Goal: Information Seeking & Learning: Learn about a topic

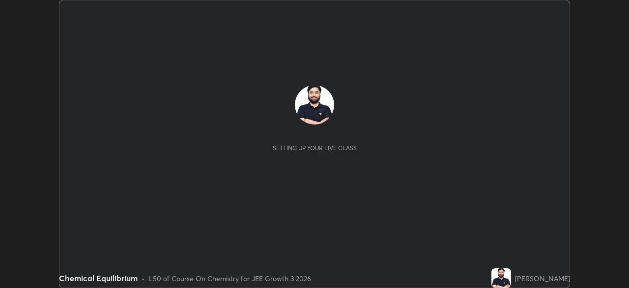
scroll to position [288, 629]
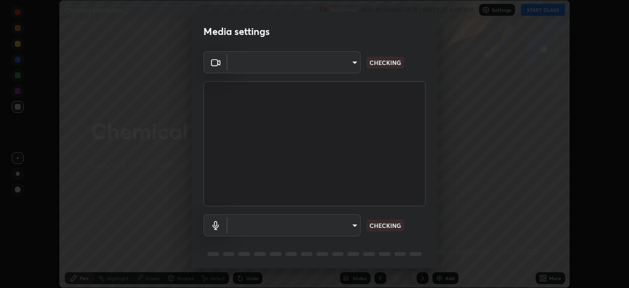
type input "fd1e0e9fb6796a04ad4a99ead98f311cbd7020853df89eb6f401102021a4f159"
click at [342, 223] on body "Erase all Chemical Equilibrium Recording WAS SCHEDULED TO START AT 6:00 PM Sett…" at bounding box center [314, 144] width 629 height 288
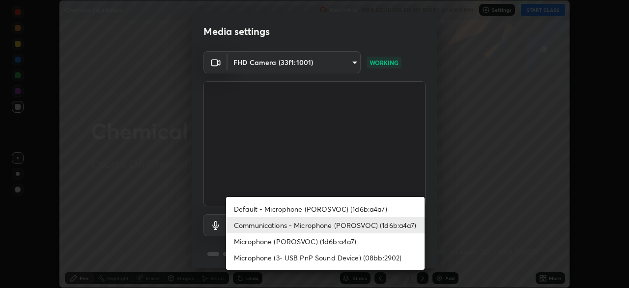
click at [337, 208] on li "Default - Microphone (POROSVOC) (1d6b:a4a7)" at bounding box center [325, 209] width 199 height 16
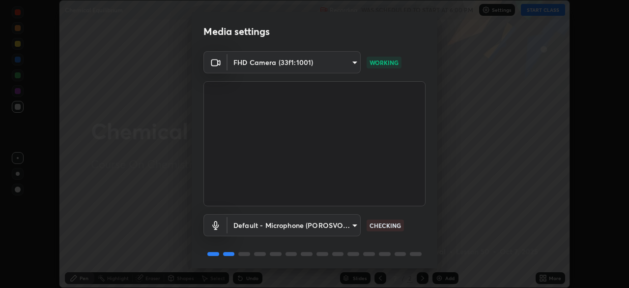
click at [334, 223] on body "Erase all Chemical Equilibrium Recording WAS SCHEDULED TO START AT 6:00 PM Sett…" at bounding box center [314, 144] width 629 height 288
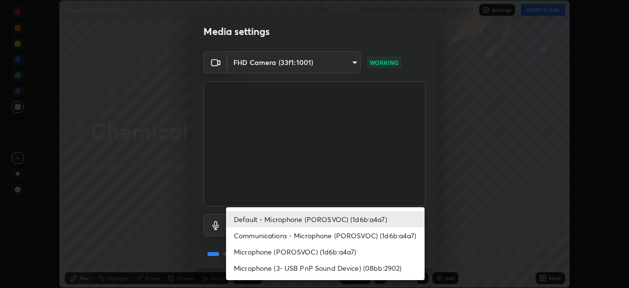
click at [346, 267] on li "Microphone (3- USB PnP Sound Device) (08bb:2902)" at bounding box center [325, 267] width 199 height 16
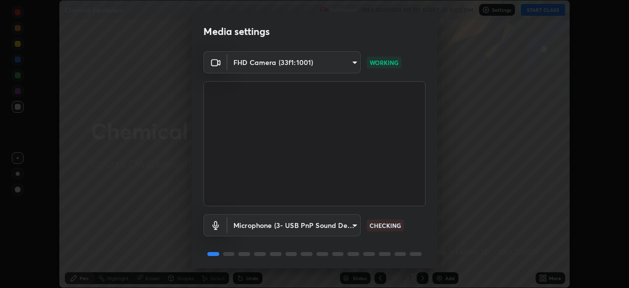
type input "b612012e801c523480698107259997d677773da062d6dba02671c82ecfc2f73f"
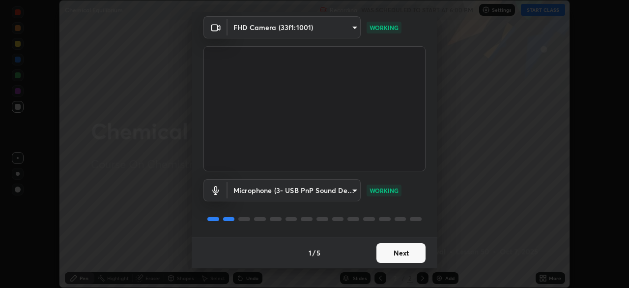
click at [390, 257] on button "Next" at bounding box center [400, 253] width 49 height 20
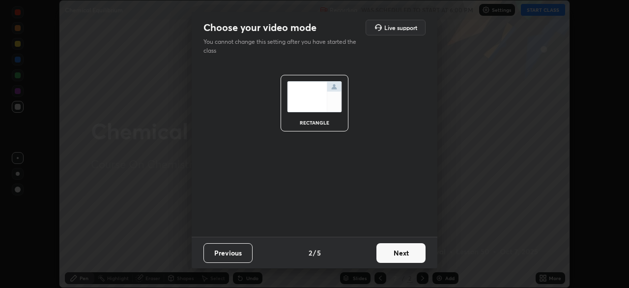
scroll to position [0, 0]
click at [391, 255] on button "Next" at bounding box center [400, 253] width 49 height 20
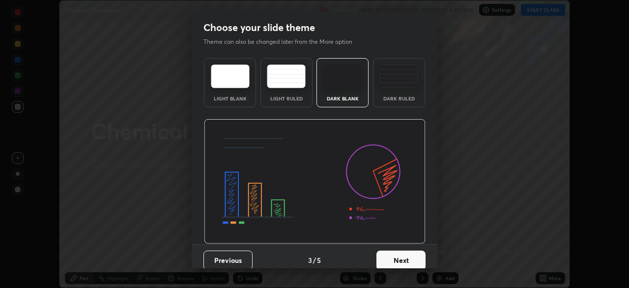
click at [404, 255] on button "Next" at bounding box center [400, 260] width 49 height 20
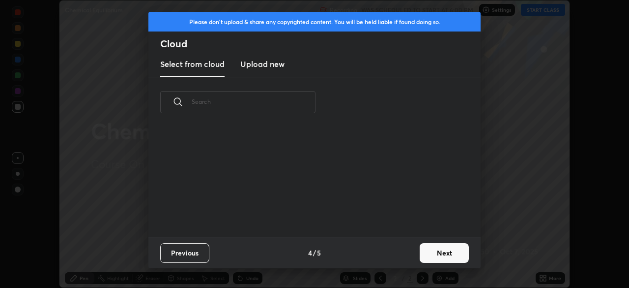
click at [404, 255] on div "Previous 4 / 5 Next" at bounding box center [314, 251] width 332 height 31
click at [440, 256] on button "Next" at bounding box center [444, 253] width 49 height 20
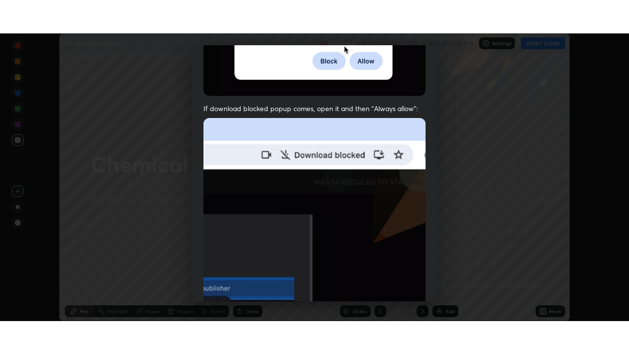
scroll to position [235, 0]
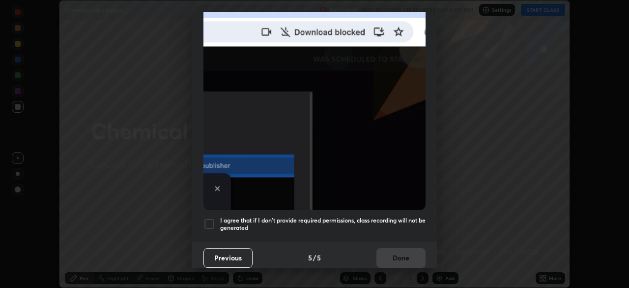
click at [394, 216] on h5 "I agree that if I don't provide required permissions, class recording will not …" at bounding box center [322, 223] width 205 height 15
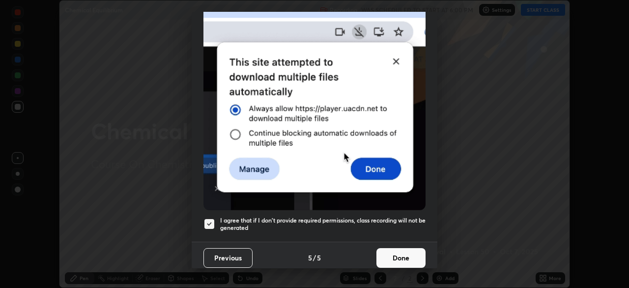
click at [401, 251] on button "Done" at bounding box center [400, 258] width 49 height 20
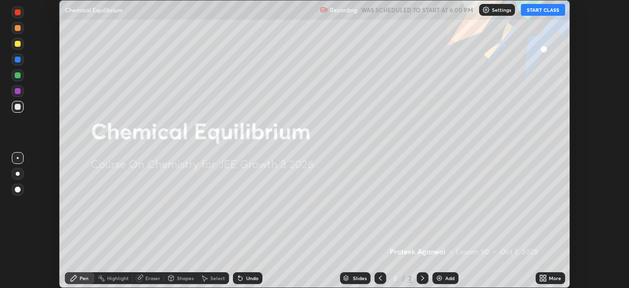
click at [531, 14] on button "START CLASS" at bounding box center [543, 10] width 44 height 12
click at [545, 280] on icon at bounding box center [545, 279] width 2 height 2
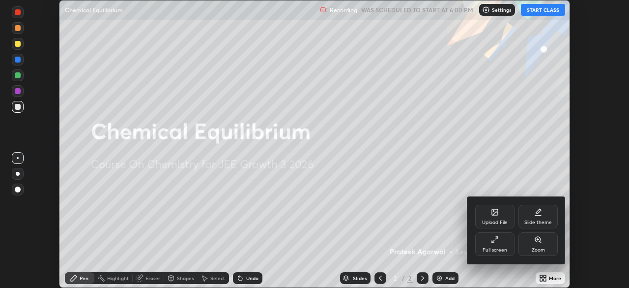
click at [495, 247] on div "Full screen" at bounding box center [495, 249] width 25 height 5
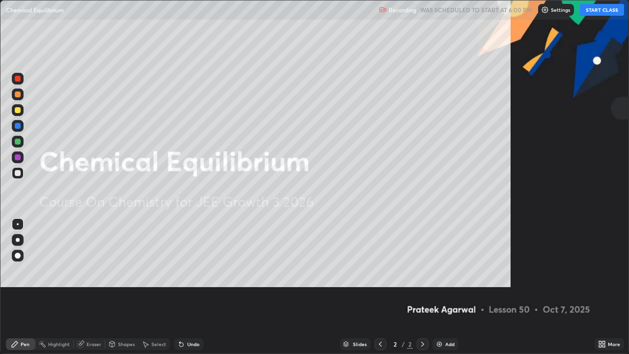
scroll to position [354, 629]
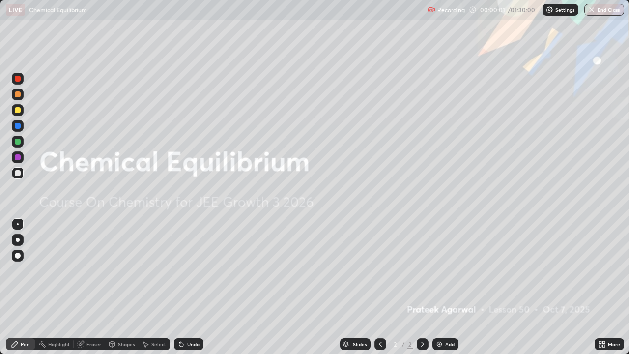
click at [422, 287] on icon at bounding box center [423, 344] width 8 height 8
click at [443, 287] on div "Add" at bounding box center [445, 344] width 26 height 12
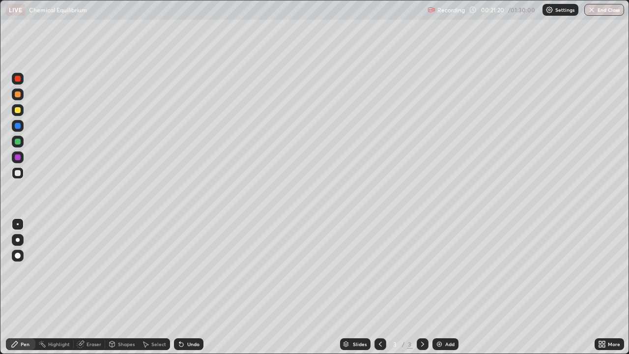
click at [438, 287] on img at bounding box center [439, 344] width 8 height 8
click at [18, 259] on div at bounding box center [18, 256] width 12 height 12
click at [23, 222] on div at bounding box center [18, 224] width 12 height 12
click at [440, 287] on div "Add" at bounding box center [445, 344] width 26 height 12
click at [124, 287] on div "Shapes" at bounding box center [126, 344] width 17 height 5
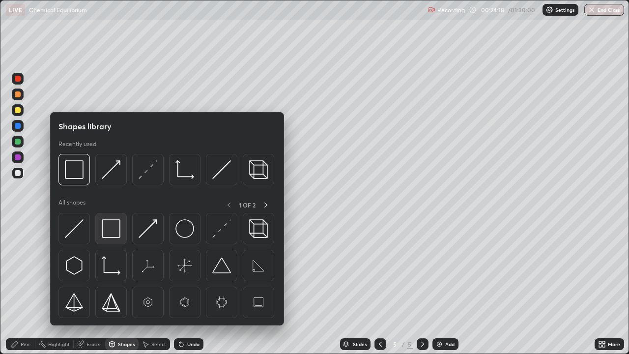
click at [111, 229] on img at bounding box center [111, 228] width 19 height 19
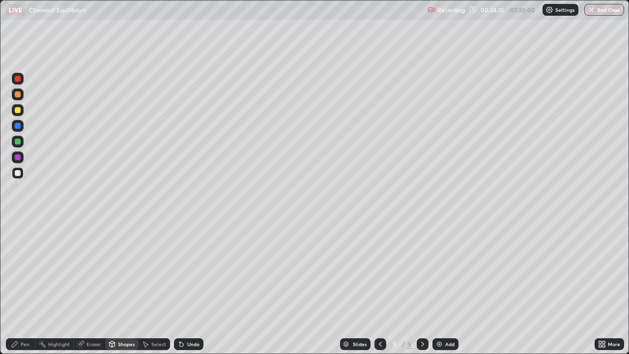
click at [22, 96] on div at bounding box center [18, 94] width 12 height 12
click at [186, 287] on div "Undo" at bounding box center [188, 344] width 29 height 12
click at [32, 287] on div "Pen" at bounding box center [20, 344] width 29 height 12
click at [120, 287] on div "Shapes" at bounding box center [126, 344] width 17 height 5
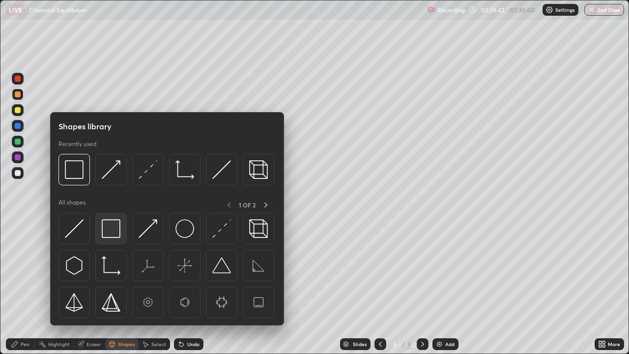
click at [117, 228] on img at bounding box center [111, 228] width 19 height 19
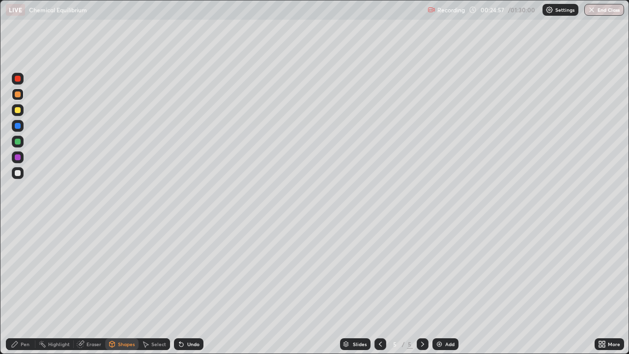
click at [24, 287] on div "Pen" at bounding box center [25, 344] width 9 height 5
click at [21, 173] on div at bounding box center [18, 173] width 12 height 12
click at [189, 287] on div "Undo" at bounding box center [193, 344] width 12 height 5
click at [23, 98] on div at bounding box center [18, 94] width 12 height 12
click at [94, 287] on div "Eraser" at bounding box center [93, 344] width 15 height 5
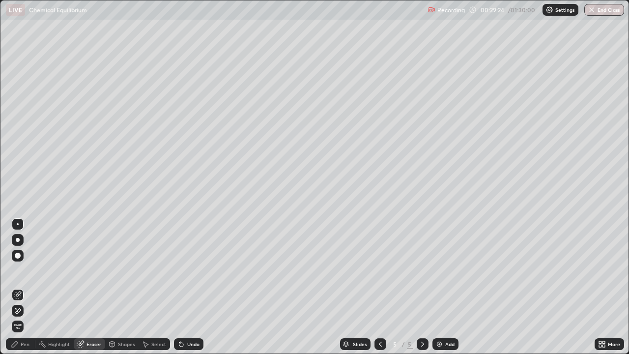
click at [25, 287] on div "Pen" at bounding box center [25, 344] width 9 height 5
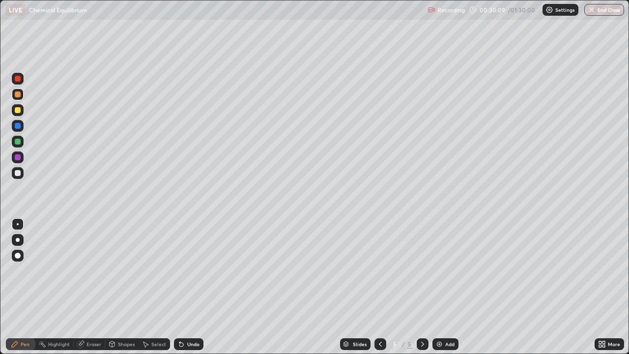
click at [81, 287] on icon at bounding box center [81, 343] width 5 height 5
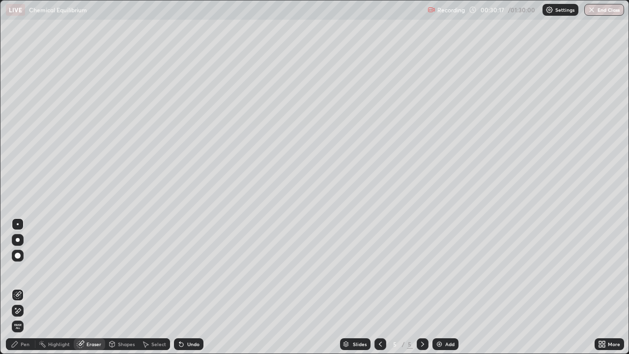
click at [19, 287] on icon at bounding box center [15, 344] width 8 height 8
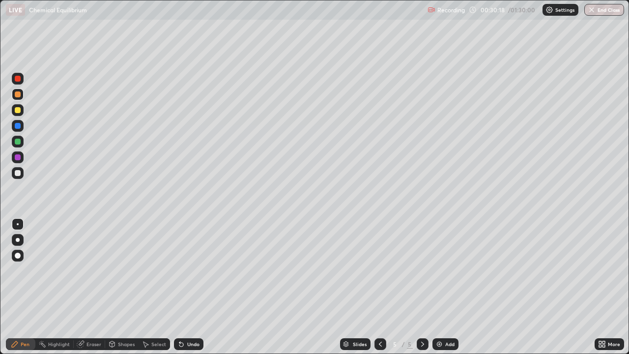
click at [21, 173] on div at bounding box center [18, 173] width 12 height 12
click at [442, 287] on img at bounding box center [439, 344] width 8 height 8
click at [447, 287] on div "Add" at bounding box center [445, 344] width 26 height 12
click at [187, 287] on div "Undo" at bounding box center [193, 344] width 12 height 5
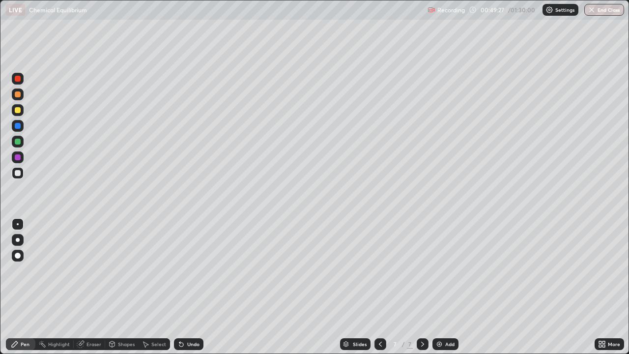
click at [200, 287] on div "Undo" at bounding box center [188, 344] width 29 height 12
click at [450, 287] on div "Add" at bounding box center [449, 344] width 9 height 5
click at [83, 287] on icon at bounding box center [80, 344] width 6 height 6
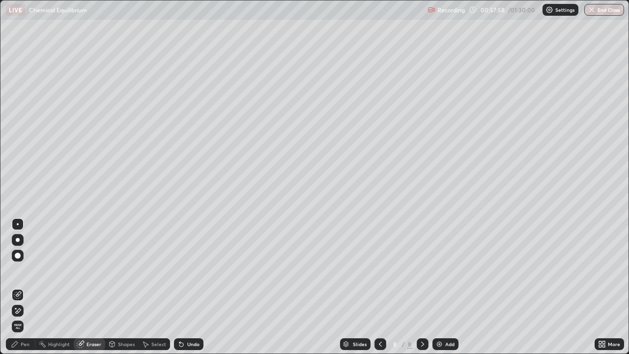
click at [22, 287] on div at bounding box center [18, 311] width 12 height 12
click at [14, 287] on icon at bounding box center [15, 344] width 6 height 6
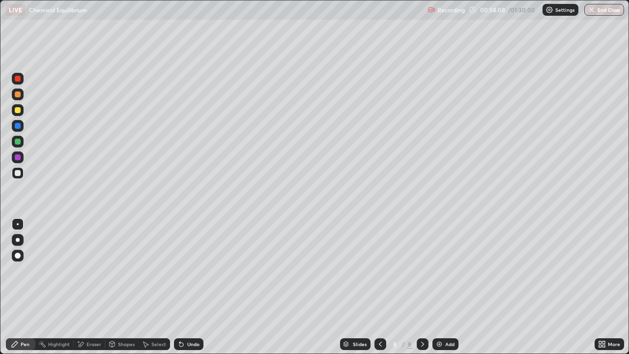
click at [20, 83] on div at bounding box center [18, 79] width 12 height 12
click at [17, 176] on div at bounding box center [18, 173] width 12 height 12
click at [89, 287] on div "Eraser" at bounding box center [93, 344] width 15 height 5
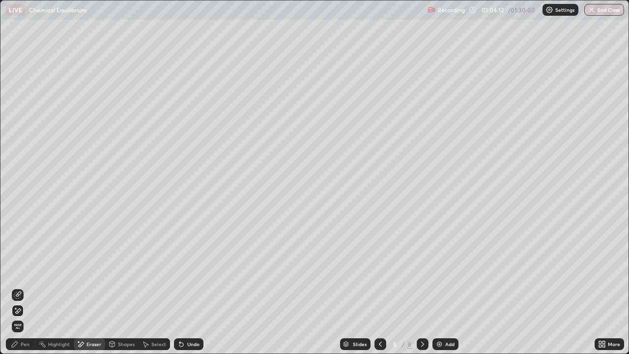
click at [26, 287] on div "Pen" at bounding box center [25, 344] width 9 height 5
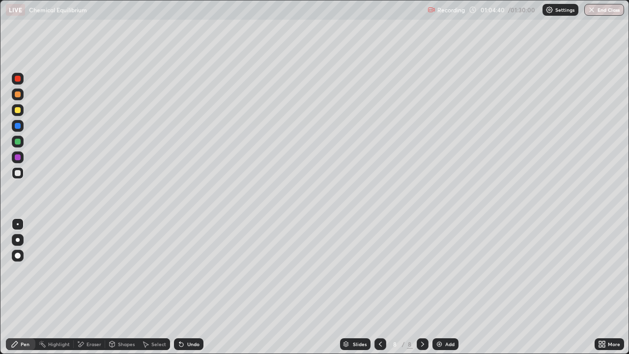
click at [187, 287] on div "Undo" at bounding box center [188, 344] width 29 height 12
click at [21, 82] on div at bounding box center [18, 79] width 12 height 12
click at [18, 175] on div at bounding box center [18, 173] width 6 height 6
click at [442, 287] on div "Add" at bounding box center [445, 344] width 26 height 12
click at [125, 287] on div "Shapes" at bounding box center [126, 344] width 17 height 5
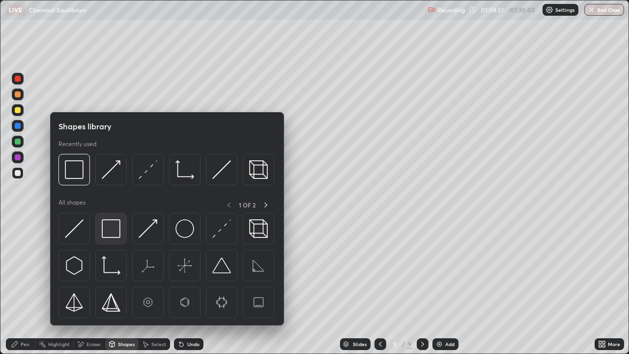
click at [115, 231] on img at bounding box center [111, 228] width 19 height 19
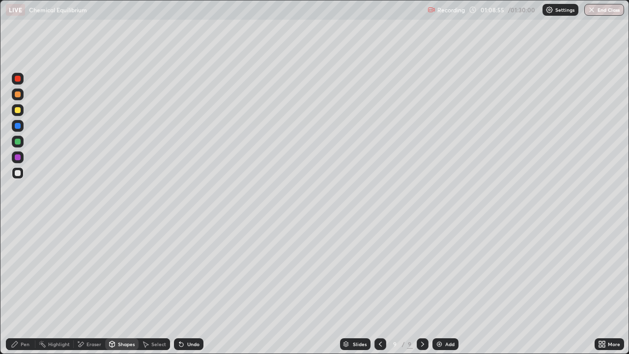
click at [24, 287] on div "Pen" at bounding box center [25, 344] width 9 height 5
click at [123, 287] on div "Shapes" at bounding box center [126, 344] width 17 height 5
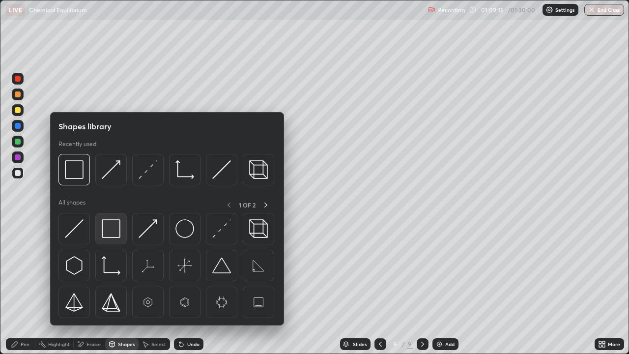
click at [111, 227] on img at bounding box center [111, 228] width 19 height 19
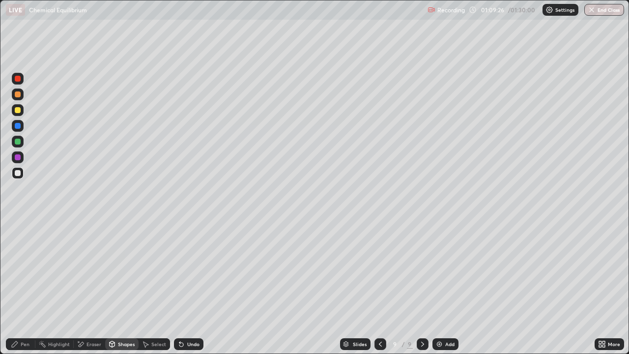
click at [26, 287] on div "Pen" at bounding box center [25, 344] width 9 height 5
click at [187, 287] on div "Undo" at bounding box center [188, 344] width 29 height 12
click at [187, 287] on div "Undo" at bounding box center [193, 344] width 12 height 5
click at [18, 96] on div at bounding box center [18, 94] width 6 height 6
click at [441, 287] on img at bounding box center [439, 344] width 8 height 8
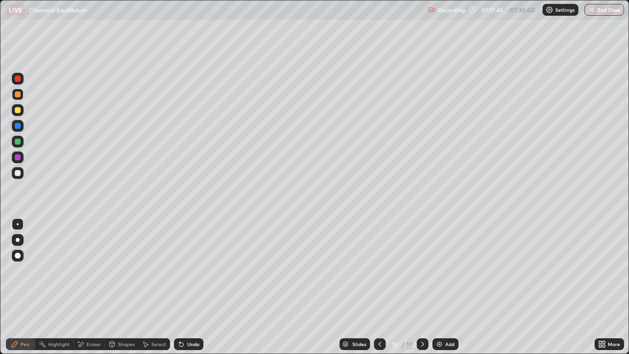
click at [190, 287] on div "Undo" at bounding box center [193, 344] width 12 height 5
click at [23, 252] on div at bounding box center [18, 256] width 12 height 12
click at [18, 224] on div at bounding box center [18, 224] width 2 height 2
click at [18, 172] on div at bounding box center [18, 173] width 6 height 6
click at [179, 287] on icon at bounding box center [181, 345] width 4 height 4
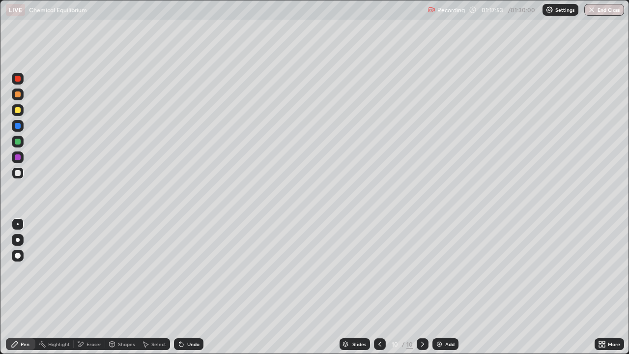
click at [184, 287] on div "Undo" at bounding box center [188, 344] width 29 height 12
click at [185, 287] on div "Undo" at bounding box center [188, 344] width 29 height 12
click at [190, 287] on div "Undo" at bounding box center [193, 344] width 12 height 5
click at [120, 287] on div "Shapes" at bounding box center [126, 344] width 17 height 5
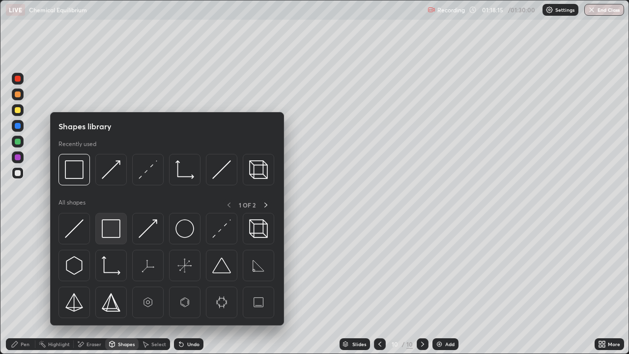
click at [112, 230] on img at bounding box center [111, 228] width 19 height 19
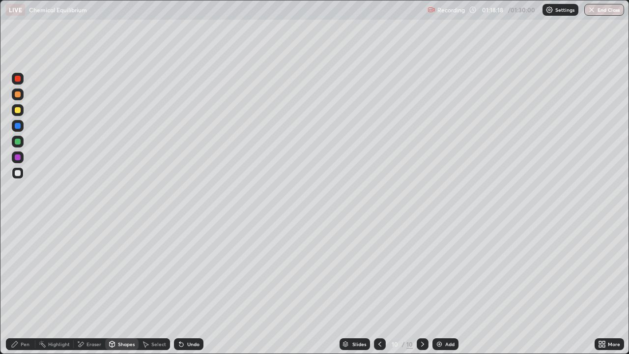
click at [29, 287] on div "Pen" at bounding box center [25, 344] width 9 height 5
click at [441, 287] on div "Add" at bounding box center [445, 344] width 26 height 12
click at [188, 287] on div "Undo" at bounding box center [188, 344] width 29 height 12
click at [122, 287] on div "Shapes" at bounding box center [126, 344] width 17 height 5
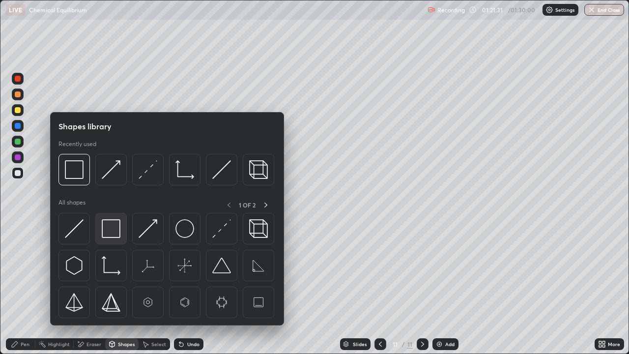
click at [117, 227] on img at bounding box center [111, 228] width 19 height 19
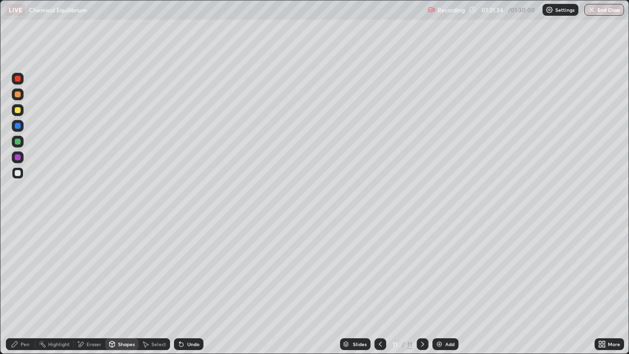
click at [22, 287] on div "Pen" at bounding box center [25, 344] width 9 height 5
click at [123, 287] on div "Shapes" at bounding box center [126, 344] width 17 height 5
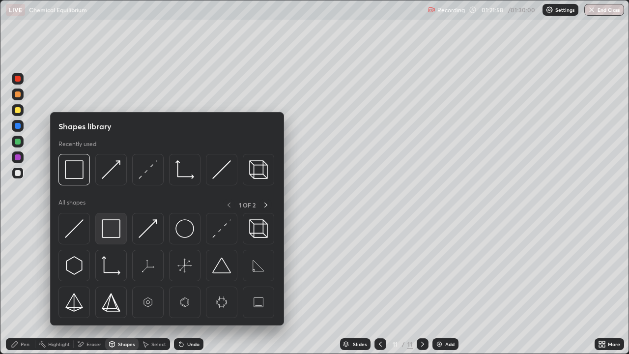
click at [117, 228] on img at bounding box center [111, 228] width 19 height 19
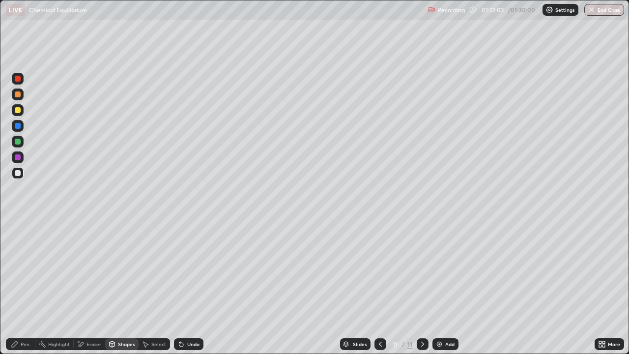
click at [26, 287] on div "Pen" at bounding box center [25, 344] width 9 height 5
click at [126, 287] on div "Shapes" at bounding box center [126, 344] width 17 height 5
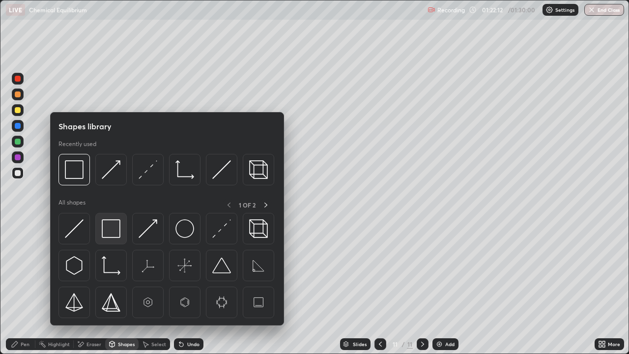
click at [116, 228] on img at bounding box center [111, 228] width 19 height 19
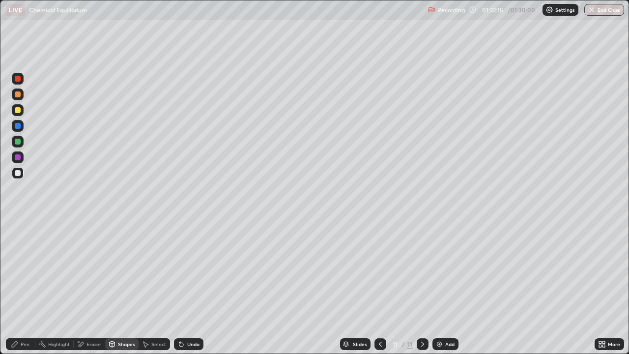
click at [29, 287] on div "Pen" at bounding box center [25, 344] width 9 height 5
click at [23, 80] on div at bounding box center [18, 79] width 12 height 12
click at [183, 287] on icon at bounding box center [181, 344] width 8 height 8
click at [22, 173] on div at bounding box center [18, 173] width 12 height 12
click at [125, 287] on div "Shapes" at bounding box center [126, 344] width 17 height 5
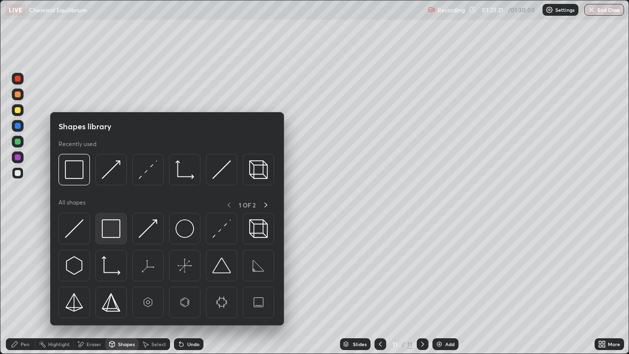
click at [118, 228] on img at bounding box center [111, 228] width 19 height 19
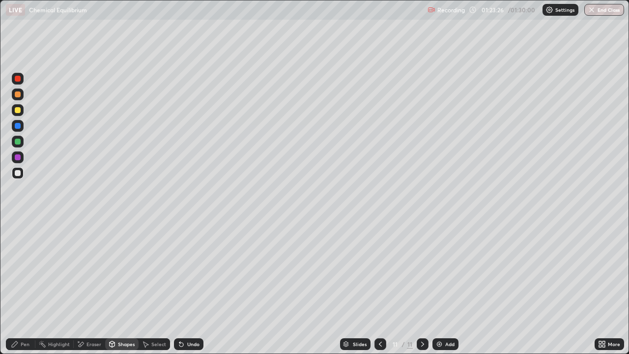
click at [27, 287] on div "Pen" at bounding box center [20, 344] width 29 height 12
click at [590, 13] on img "button" at bounding box center [592, 10] width 8 height 8
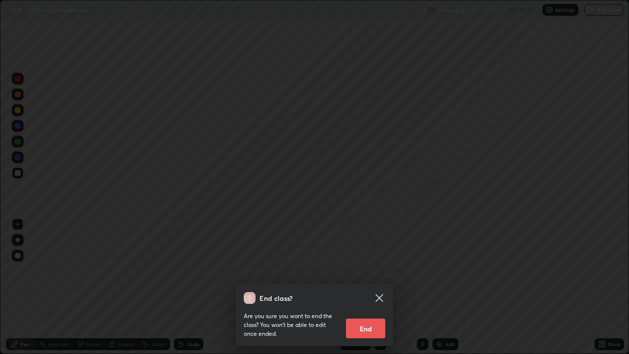
click at [365, 287] on button "End" at bounding box center [365, 328] width 39 height 20
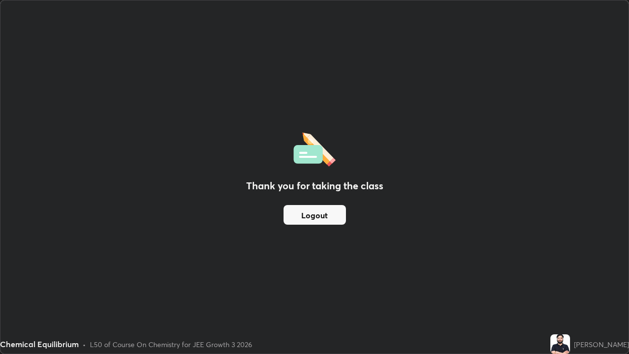
click at [322, 215] on button "Logout" at bounding box center [315, 215] width 62 height 20
